Goal: Task Accomplishment & Management: Complete application form

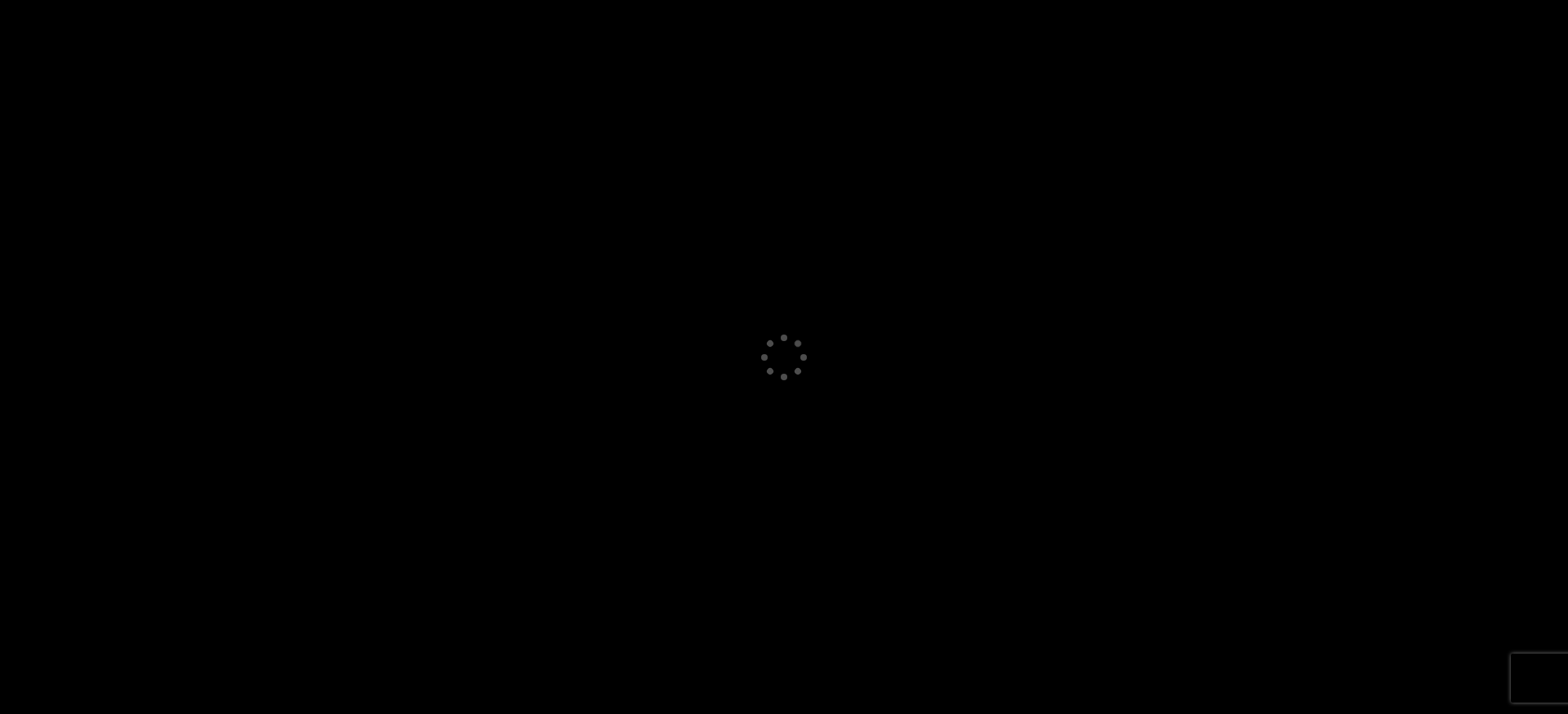
select select "GB"
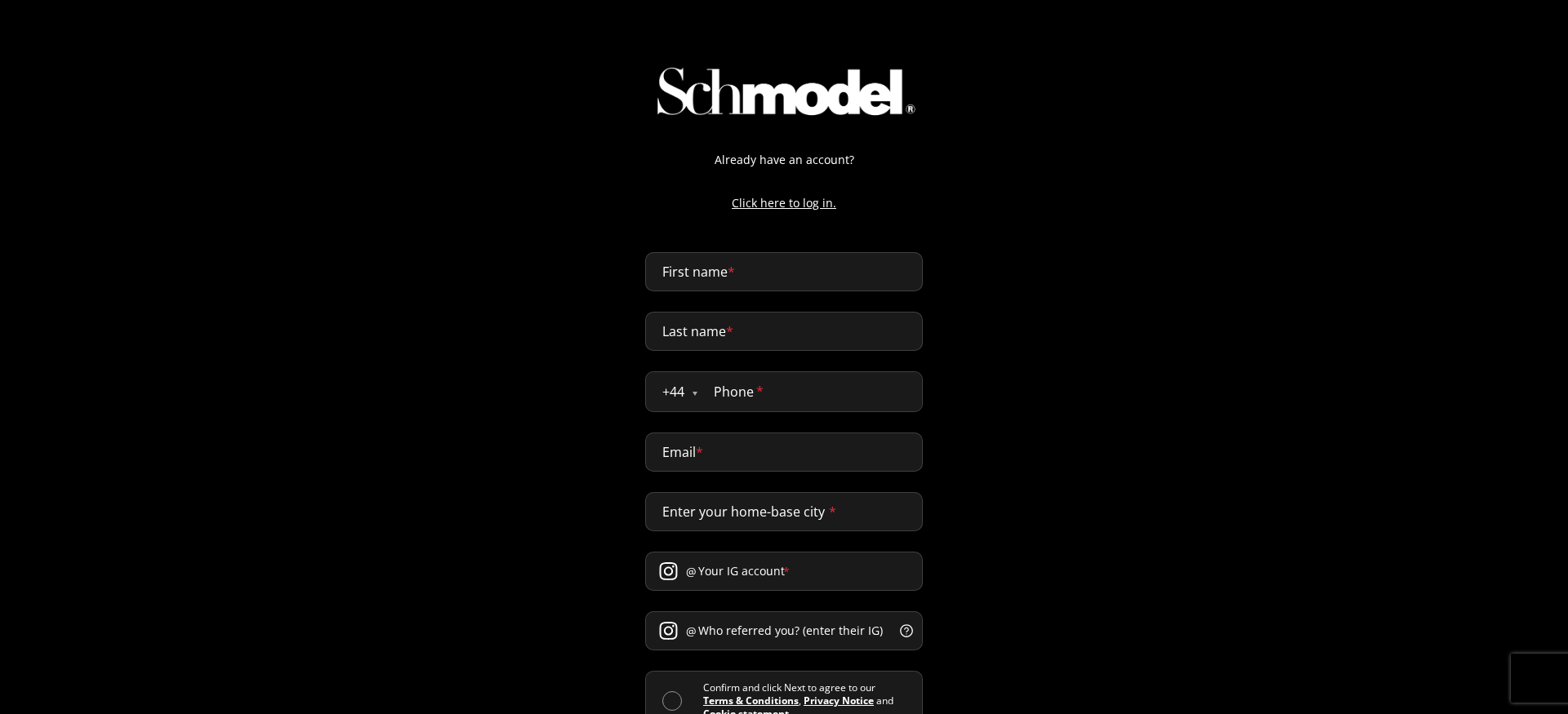
click at [817, 206] on p "Click here to log in." at bounding box center [784, 202] width 310 height 17
select select "GB"
